Goal: Transaction & Acquisition: Download file/media

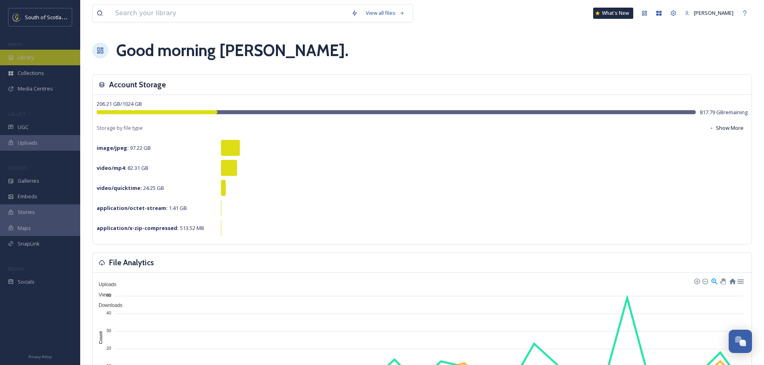
click at [38, 57] on div "Library" at bounding box center [40, 58] width 80 height 16
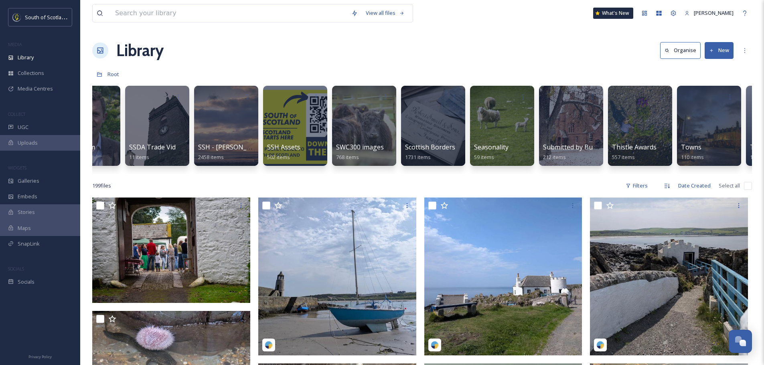
scroll to position [0, 2112]
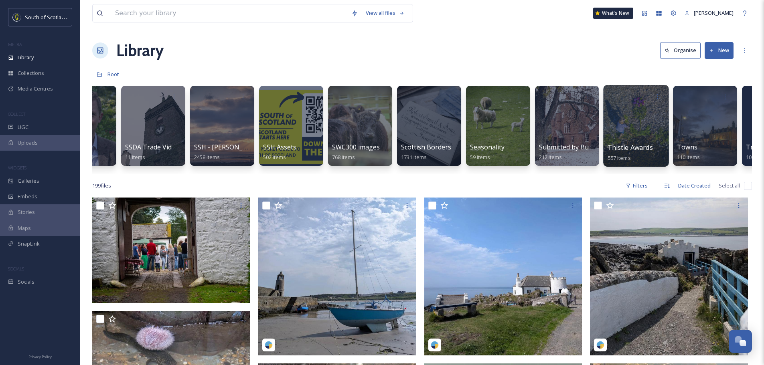
click at [378, 112] on div at bounding box center [635, 126] width 65 height 82
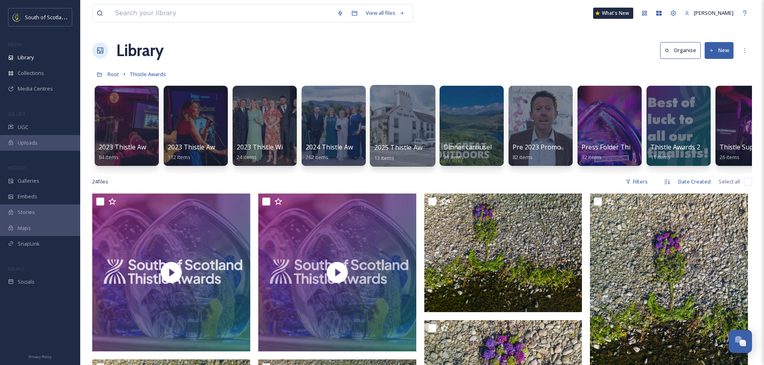
click at [378, 138] on div at bounding box center [402, 126] width 65 height 82
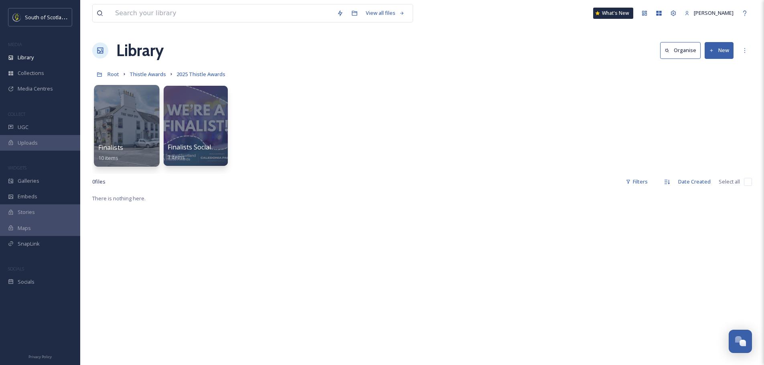
click at [117, 126] on div at bounding box center [126, 126] width 65 height 82
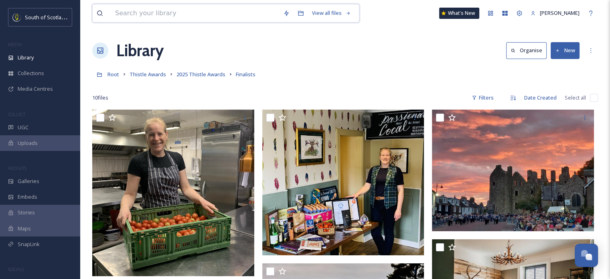
click at [168, 13] on input at bounding box center [195, 13] width 168 height 18
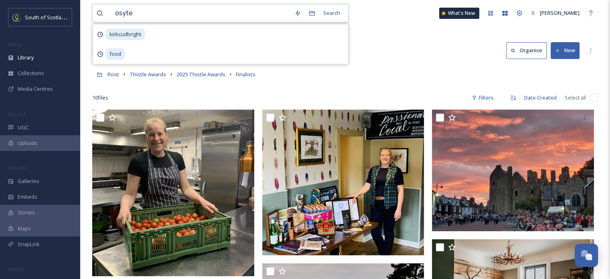
type input "osyter"
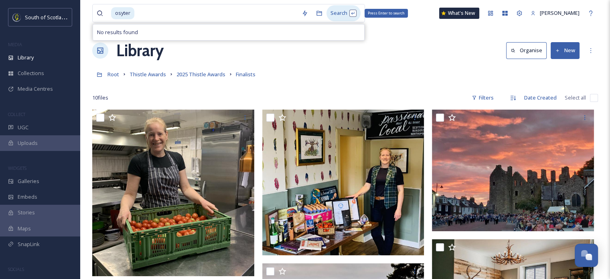
click at [335, 12] on div "Search Press Enter to search" at bounding box center [343, 13] width 34 height 16
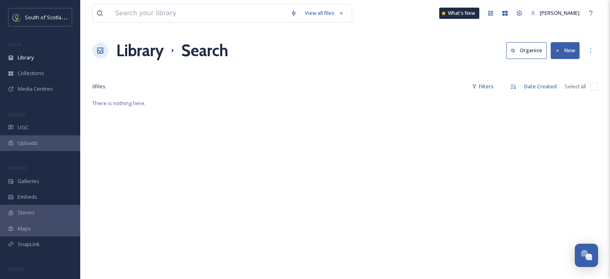
click at [146, 53] on h1 "Library" at bounding box center [139, 50] width 47 height 24
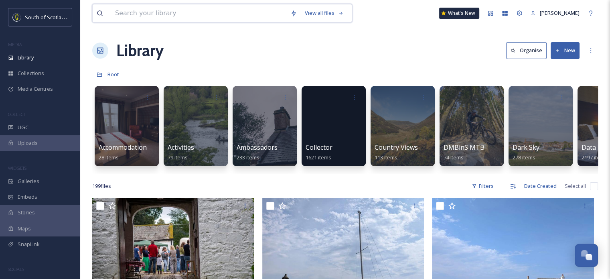
click at [164, 14] on input at bounding box center [198, 13] width 175 height 18
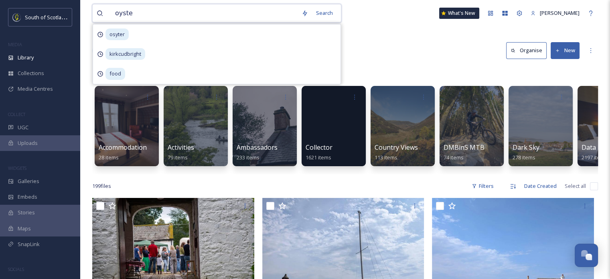
type input "oyster"
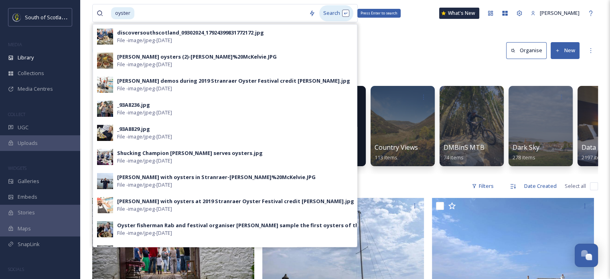
click at [323, 12] on div "Search Press Enter to search" at bounding box center [336, 13] width 34 height 16
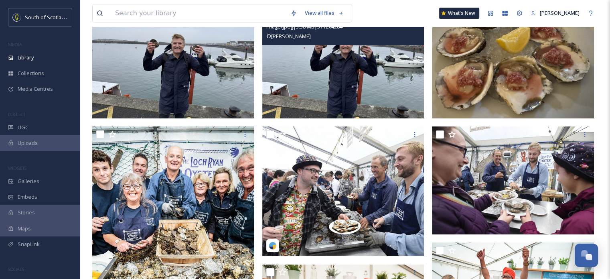
scroll to position [120, 0]
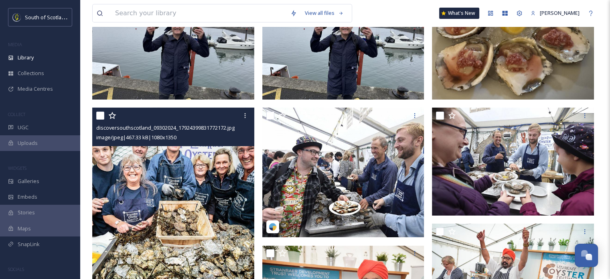
click at [206, 176] on img at bounding box center [173, 208] width 162 height 202
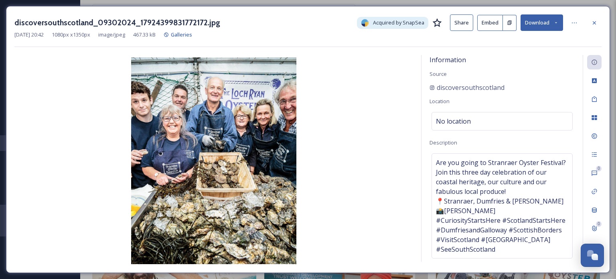
click at [378, 24] on button "Download" at bounding box center [541, 22] width 43 height 16
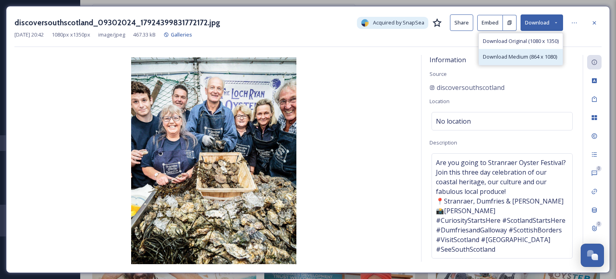
click at [378, 53] on span "Download Medium (864 x 1080)" at bounding box center [520, 57] width 74 height 8
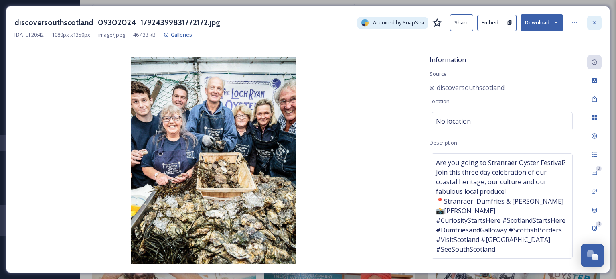
click at [378, 21] on icon at bounding box center [594, 23] width 6 height 6
